Goal: Task Accomplishment & Management: Manage account settings

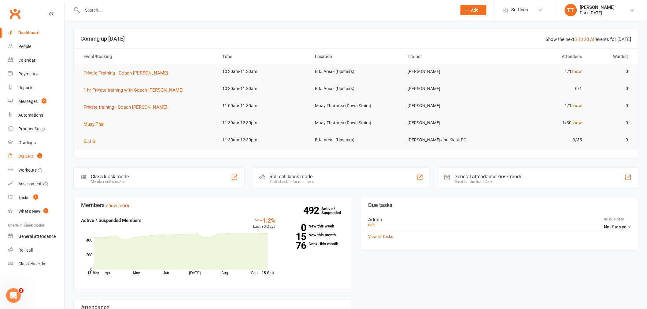
click at [28, 158] on div "Waivers" at bounding box center [25, 156] width 15 height 5
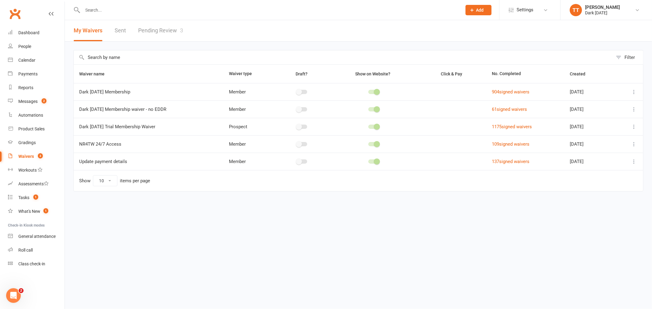
click at [165, 31] on link "Pending Review 3" at bounding box center [160, 30] width 45 height 21
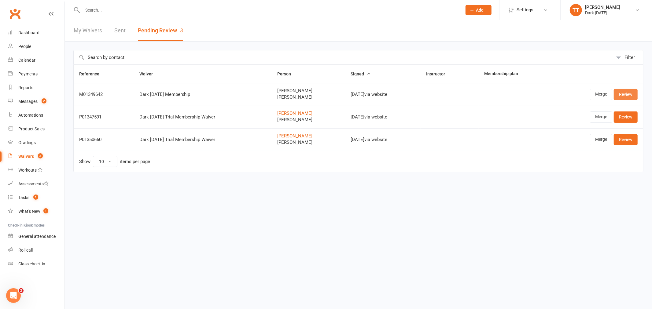
click at [618, 92] on link "Review" at bounding box center [626, 94] width 24 height 11
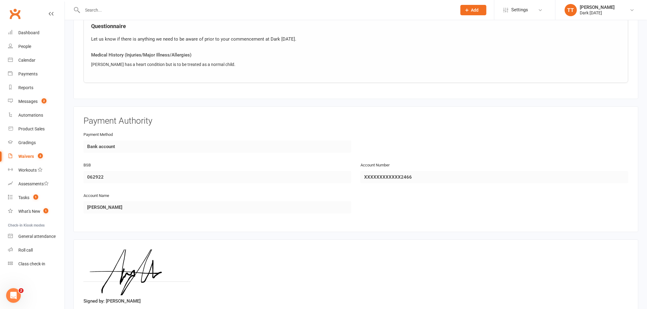
scroll to position [762, 0]
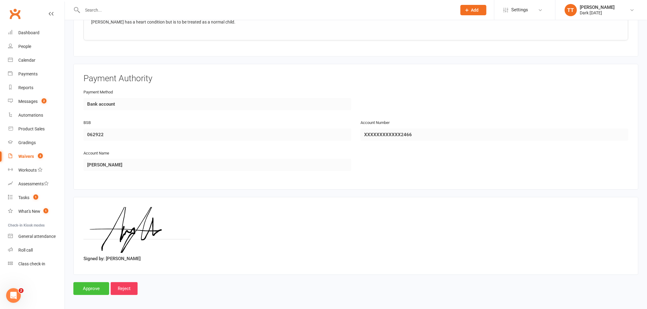
click at [90, 284] on input "Approve" at bounding box center [91, 288] width 36 height 13
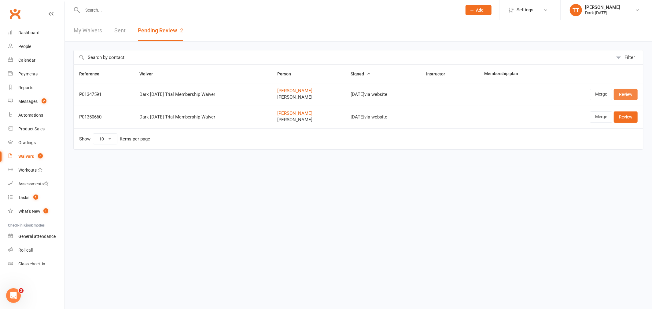
click at [625, 95] on link "Review" at bounding box center [626, 94] width 24 height 11
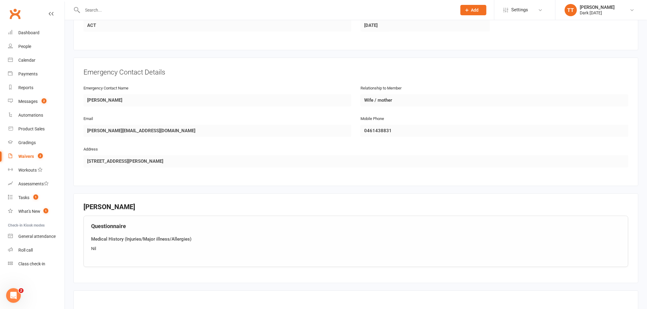
scroll to position [570, 0]
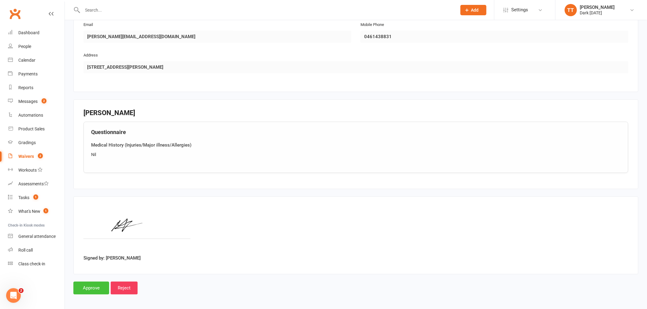
click at [85, 285] on input "Approve" at bounding box center [91, 288] width 36 height 13
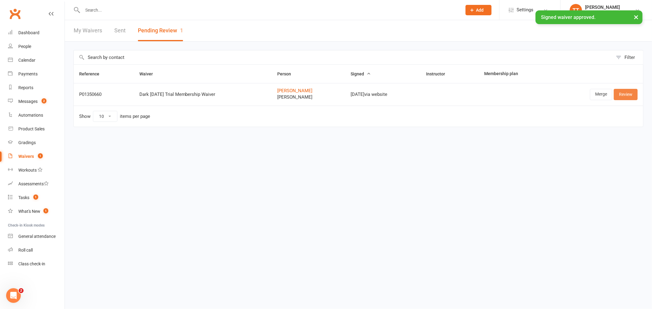
click at [624, 93] on link "Review" at bounding box center [626, 94] width 24 height 11
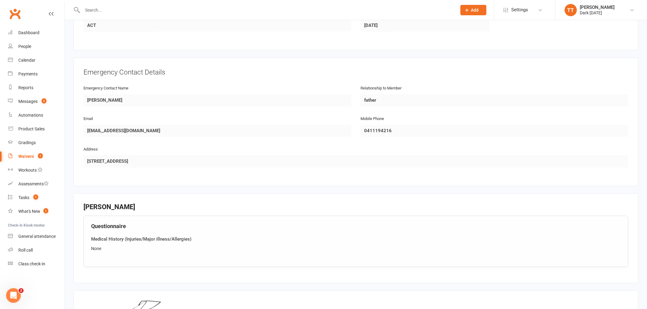
scroll to position [570, 0]
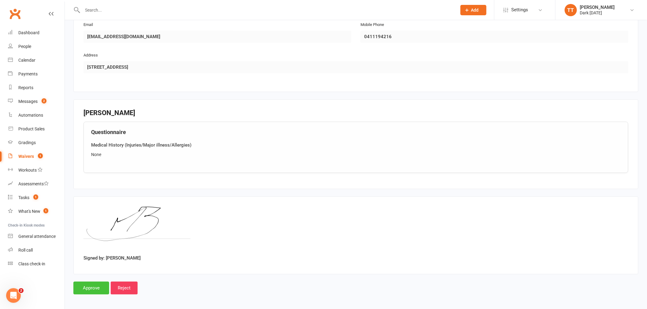
click at [95, 288] on input "Approve" at bounding box center [91, 288] width 36 height 13
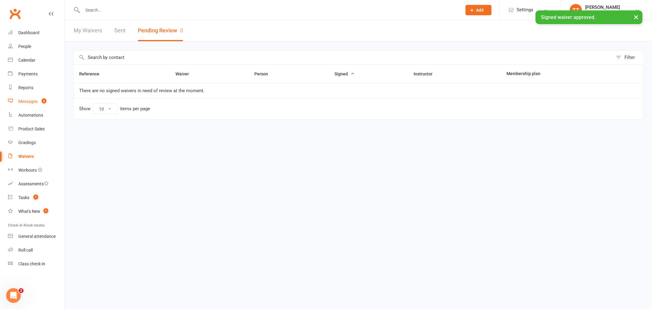
click at [26, 102] on div "Messages" at bounding box center [27, 101] width 19 height 5
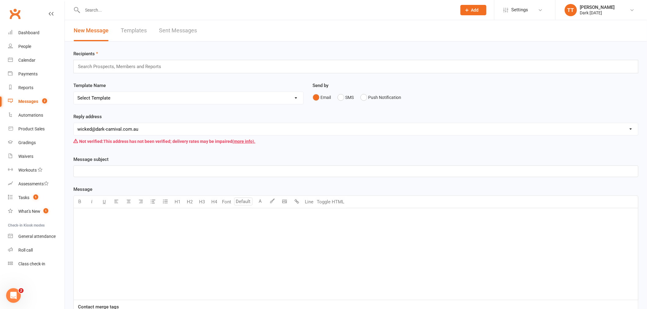
click at [187, 30] on link "Sent Messages" at bounding box center [178, 30] width 38 height 21
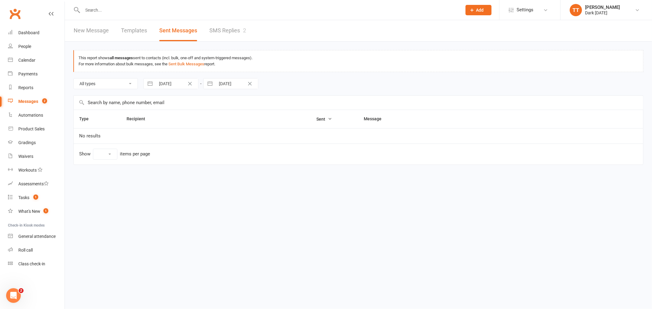
select select "10"
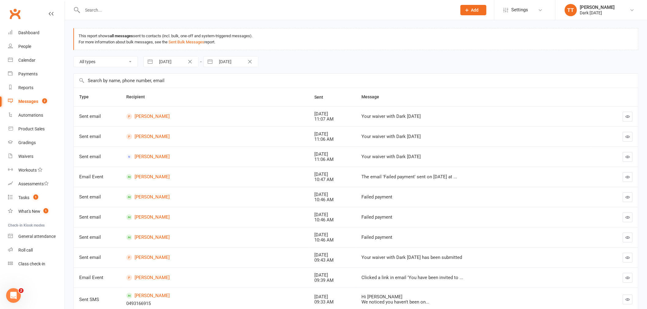
scroll to position [68, 0]
